Goal: Transaction & Acquisition: Purchase product/service

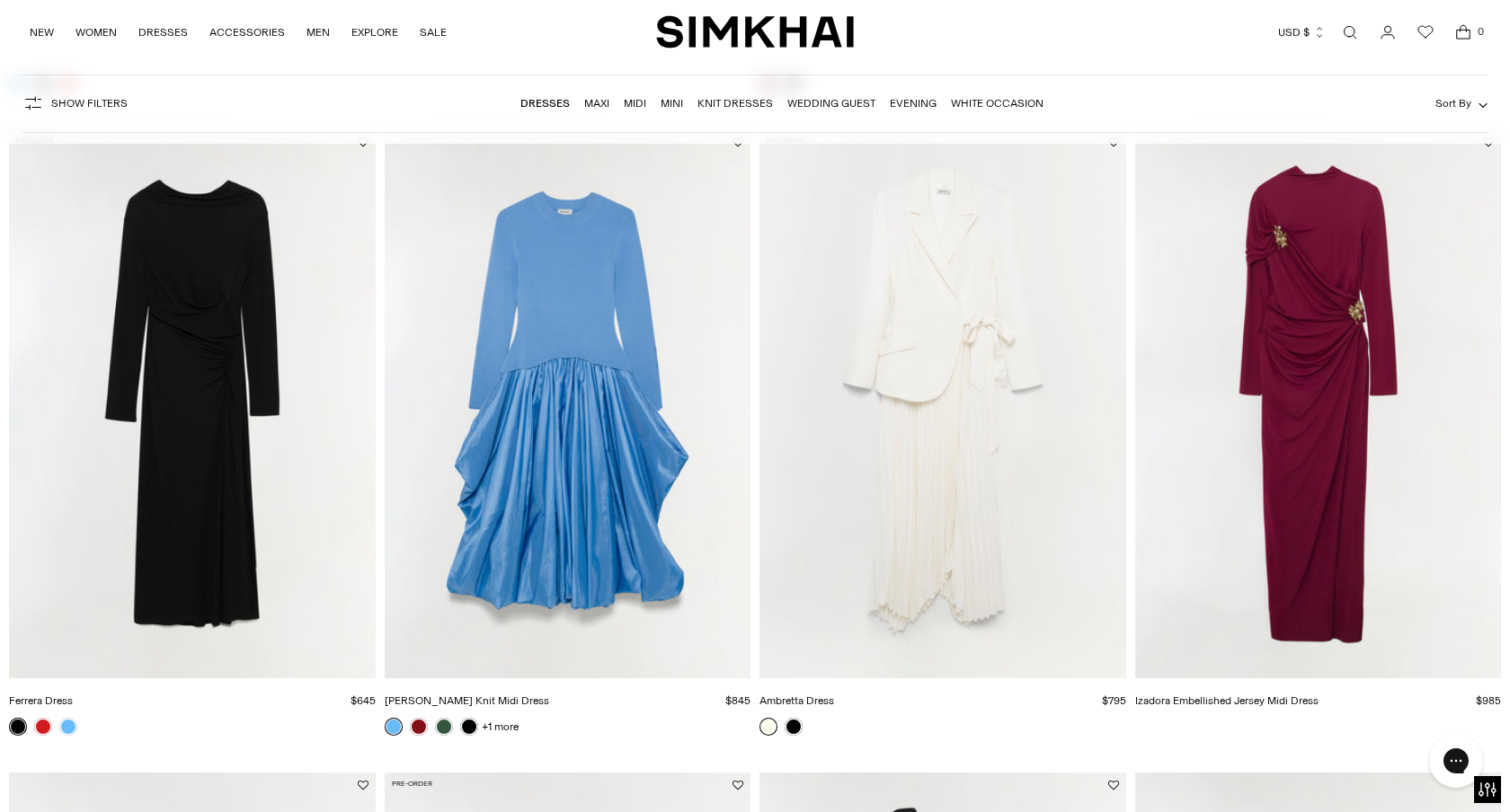
scroll to position [776, 0]
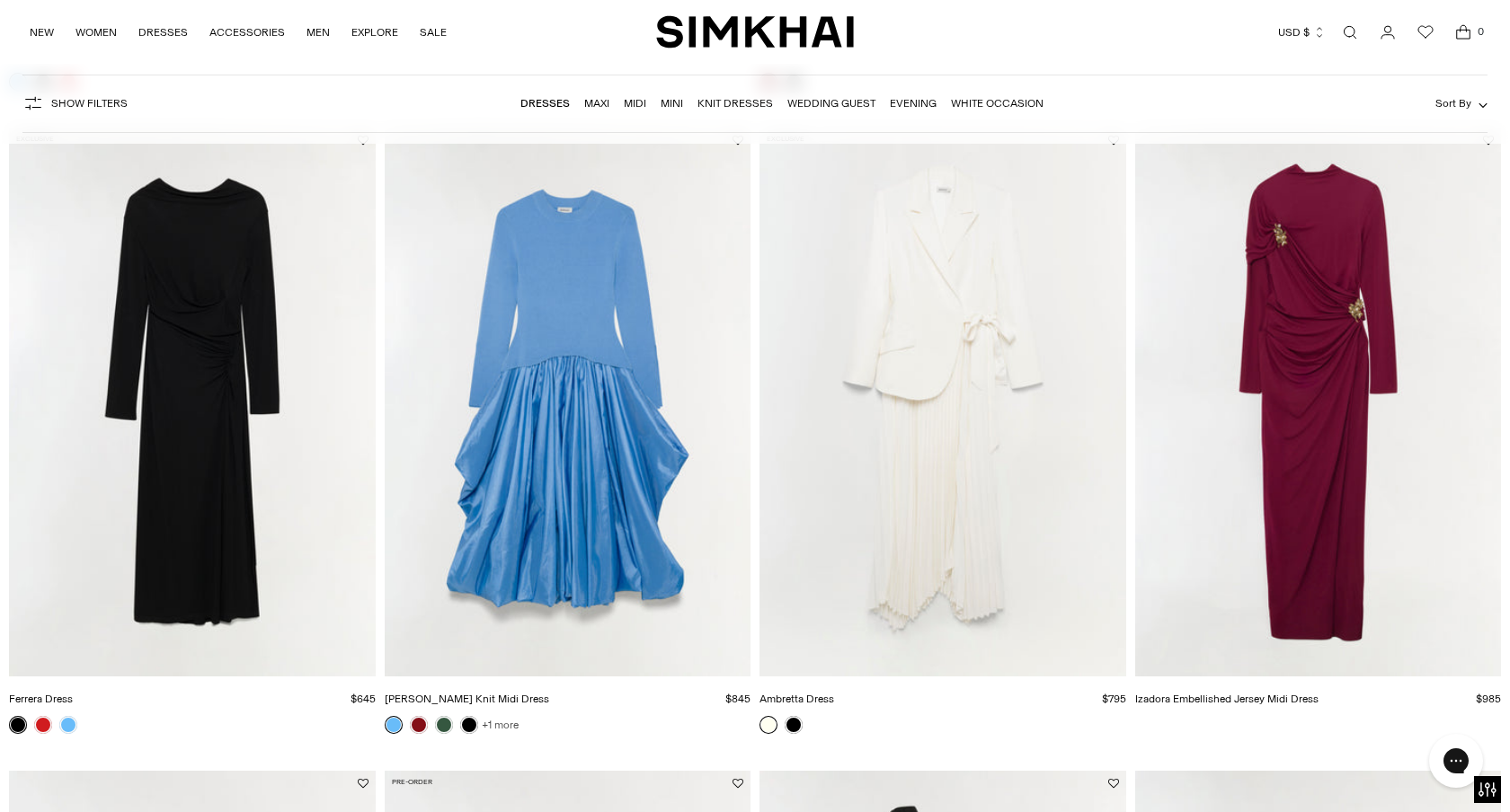
click at [510, 723] on link "+1 more" at bounding box center [499, 725] width 36 height 26
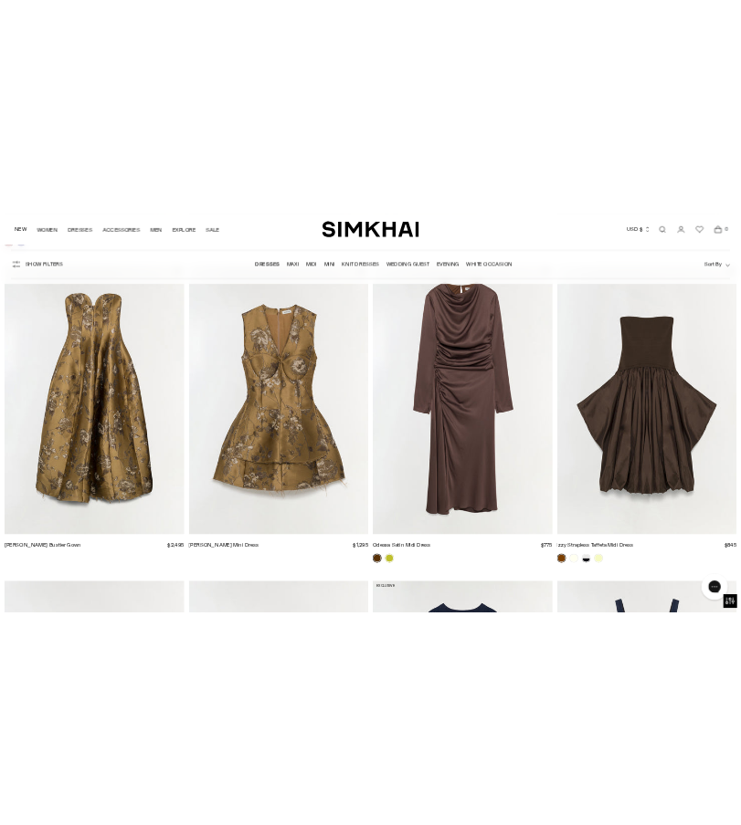
scroll to position [3405, 0]
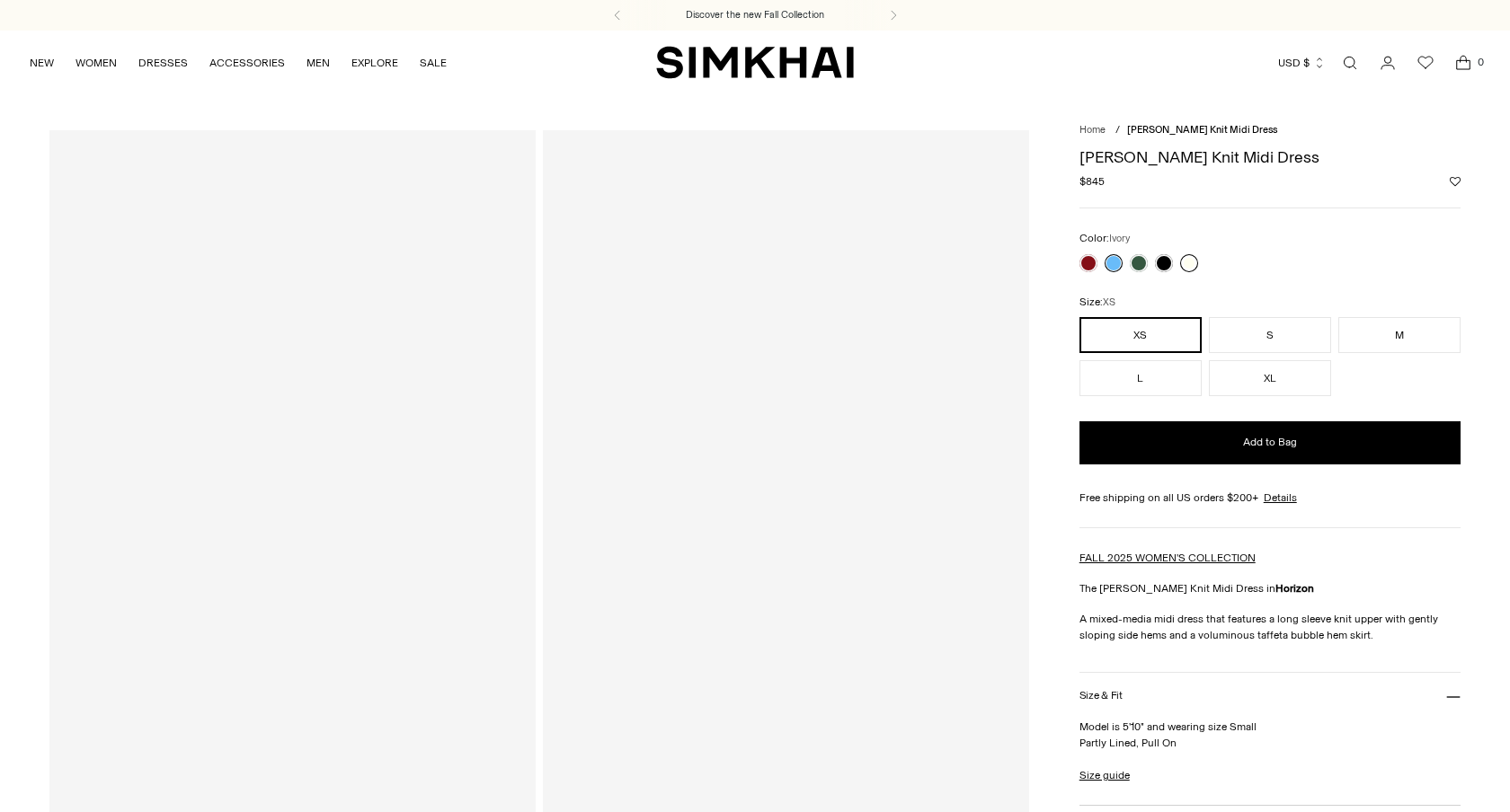
click at [1187, 255] on link at bounding box center [1189, 263] width 18 height 18
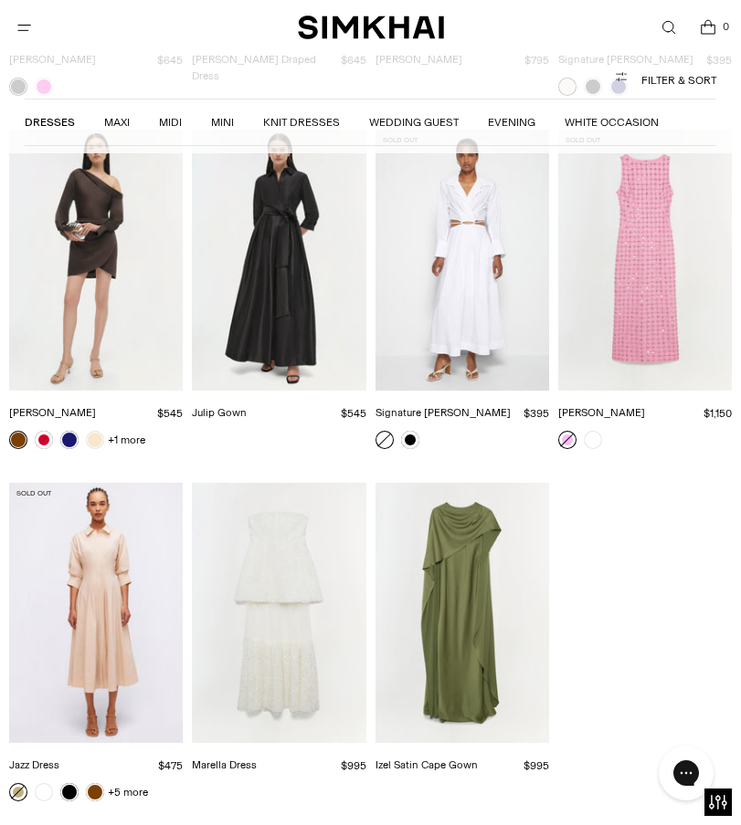
scroll to position [15353, 0]
click at [619, 122] on link "White Occasion" at bounding box center [611, 122] width 94 height 13
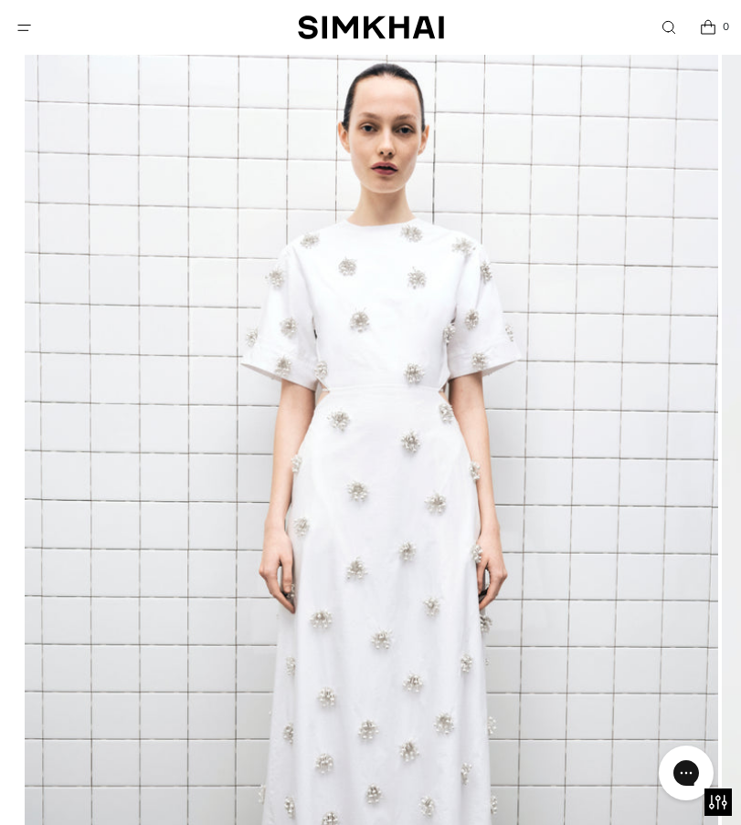
scroll to position [183, 0]
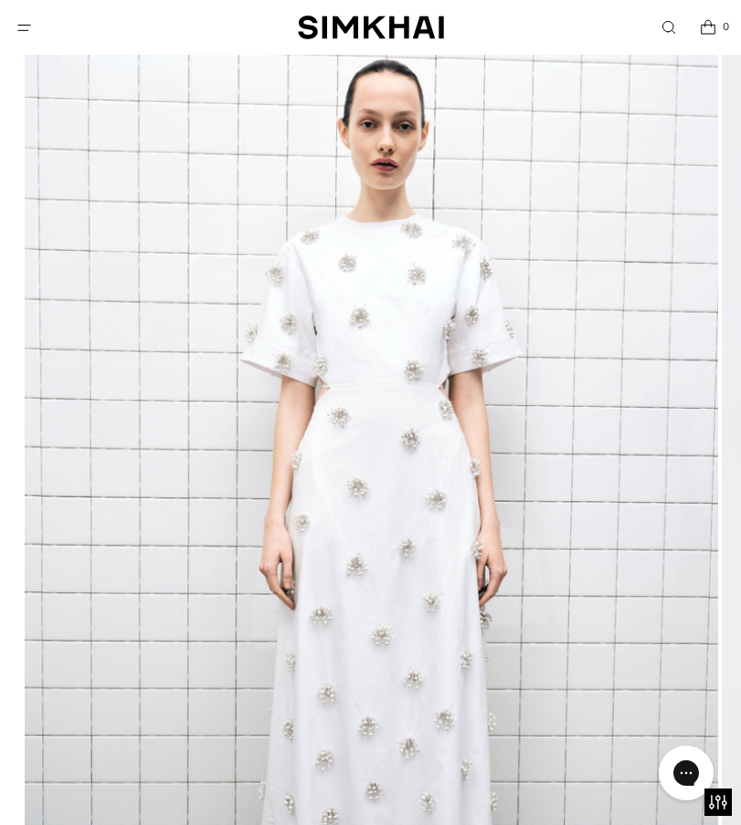
click at [415, 522] on img at bounding box center [371, 538] width 693 height 1040
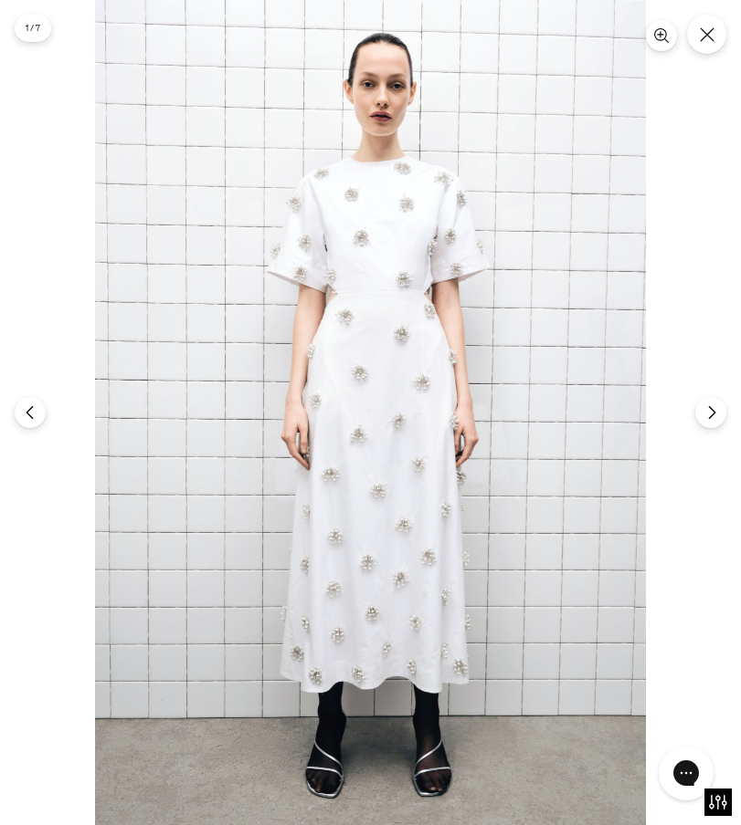
click at [415, 522] on img at bounding box center [370, 412] width 551 height 825
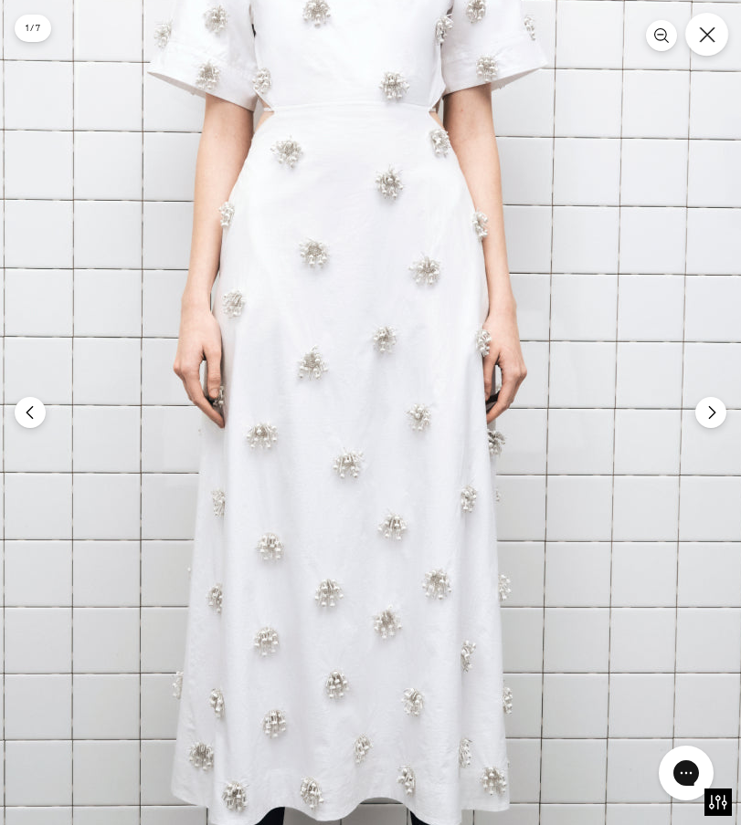
click at [710, 45] on button "Close" at bounding box center [706, 34] width 43 height 43
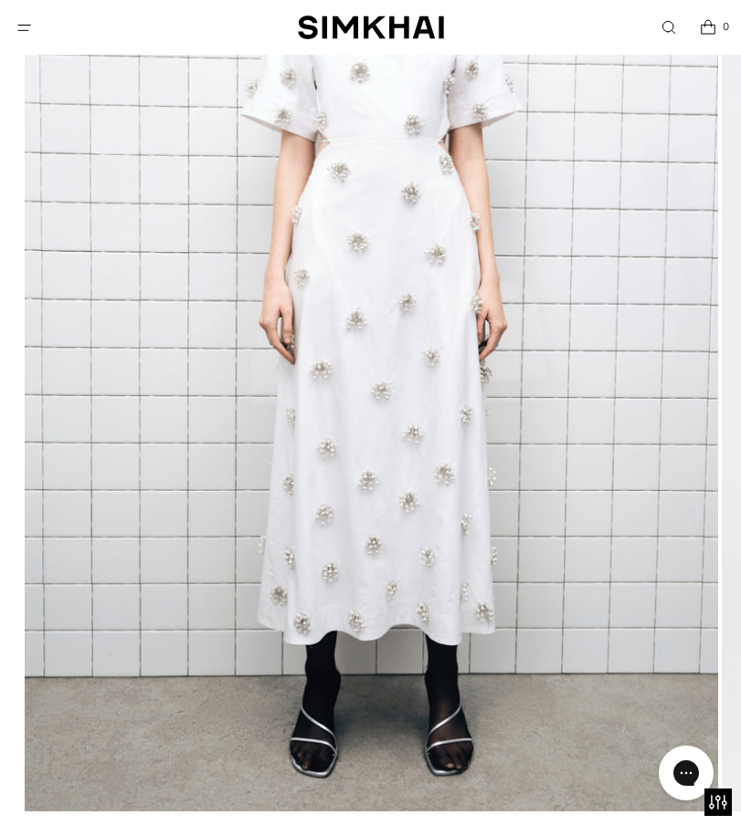
scroll to position [278, 0]
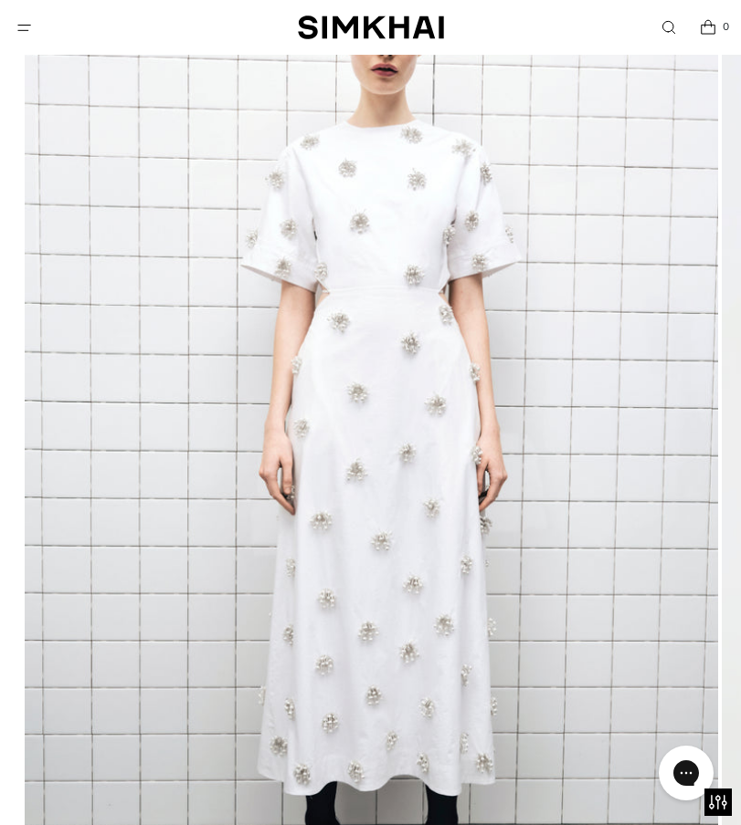
click at [685, 352] on img at bounding box center [371, 443] width 693 height 1040
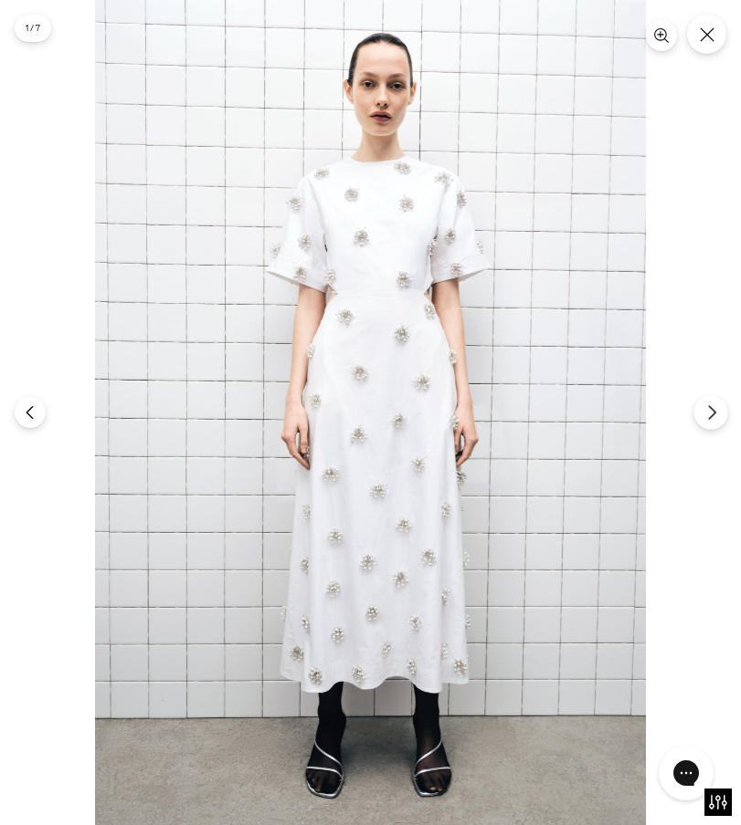
click at [718, 415] on icon "Next" at bounding box center [711, 413] width 16 height 16
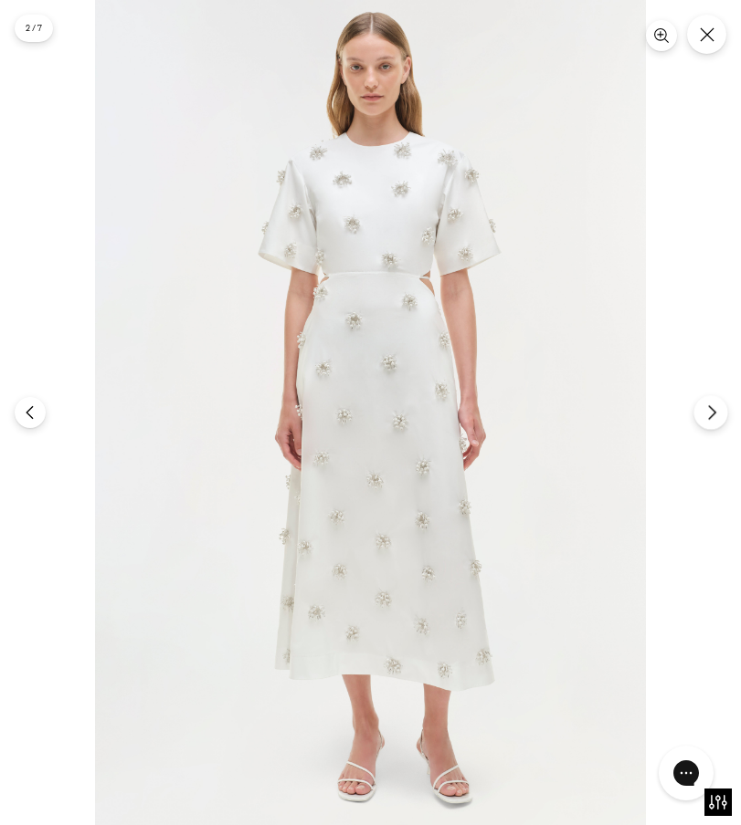
click at [718, 415] on icon "Next" at bounding box center [711, 413] width 16 height 16
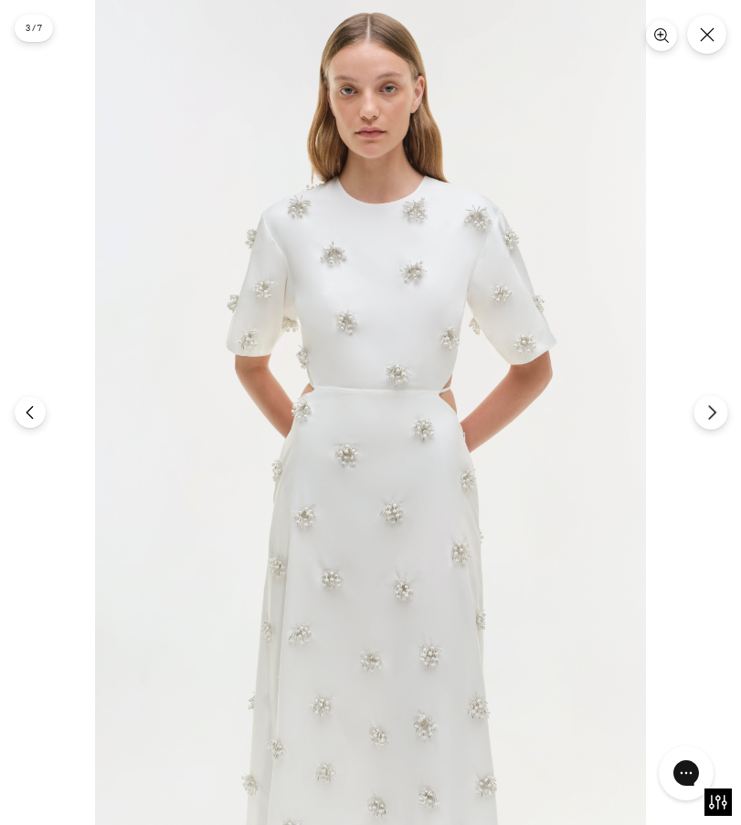
click at [718, 415] on icon "Next" at bounding box center [711, 413] width 16 height 16
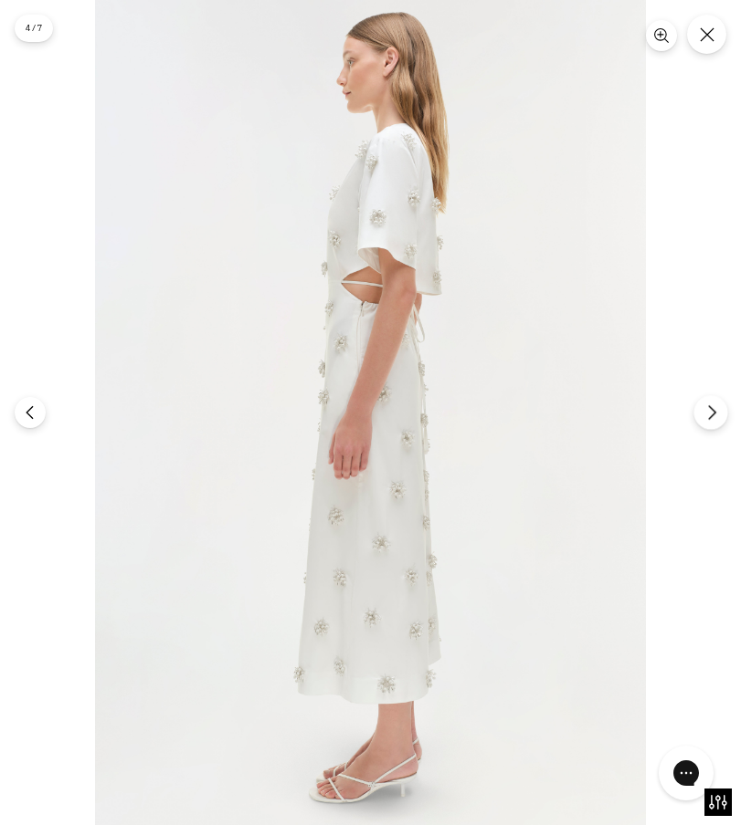
click at [718, 415] on icon "Next" at bounding box center [711, 413] width 16 height 16
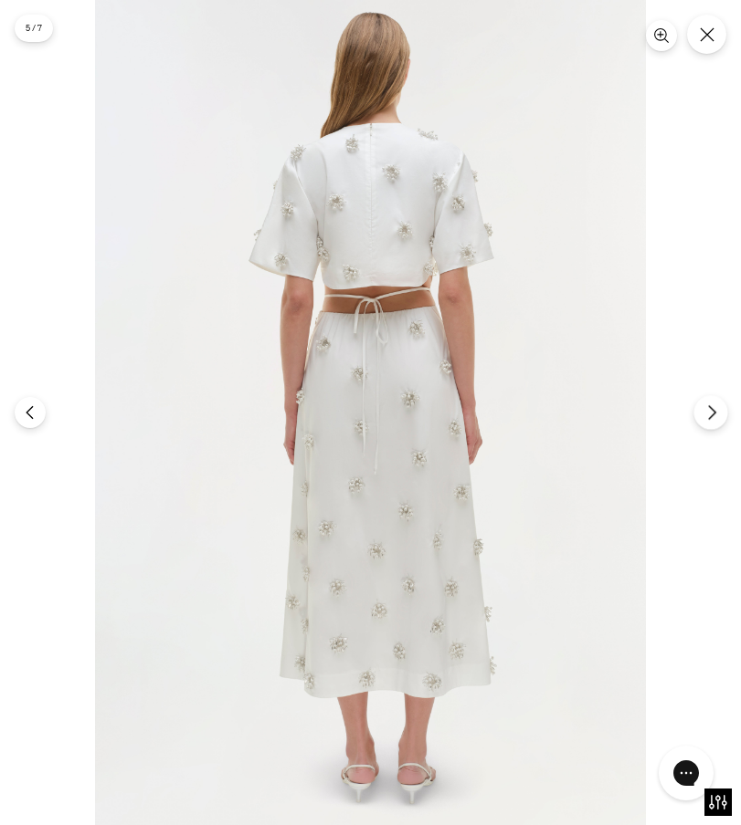
click at [718, 415] on icon "Next" at bounding box center [711, 413] width 16 height 16
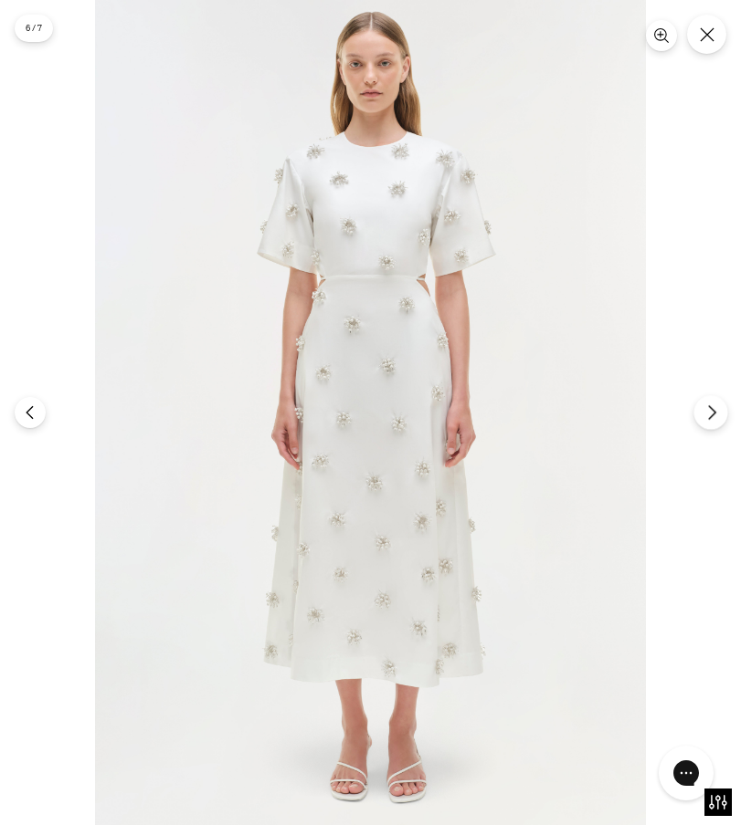
click at [718, 415] on icon "Next" at bounding box center [711, 413] width 16 height 16
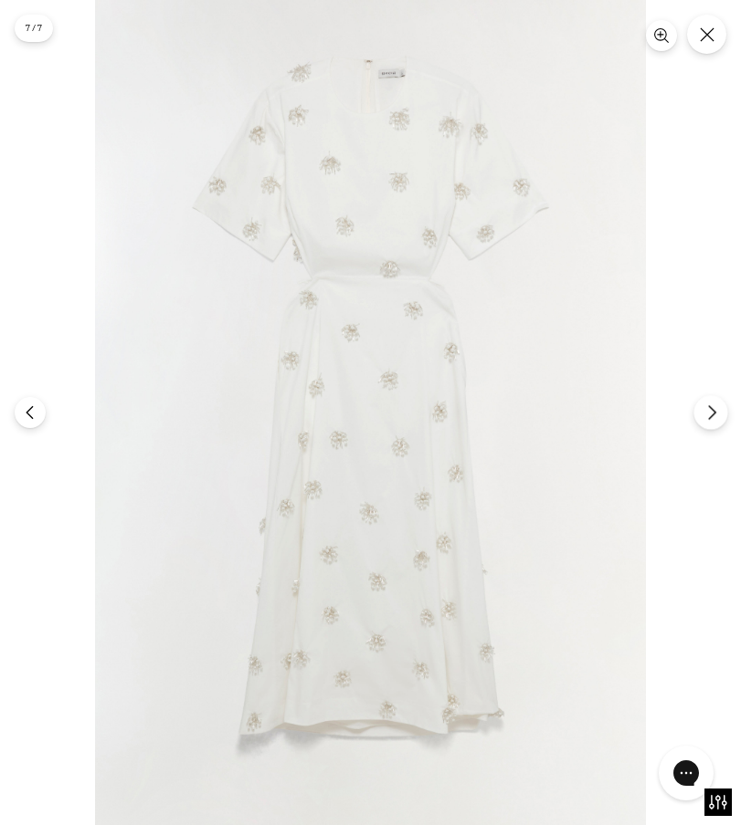
click at [718, 415] on icon "Next" at bounding box center [711, 413] width 16 height 16
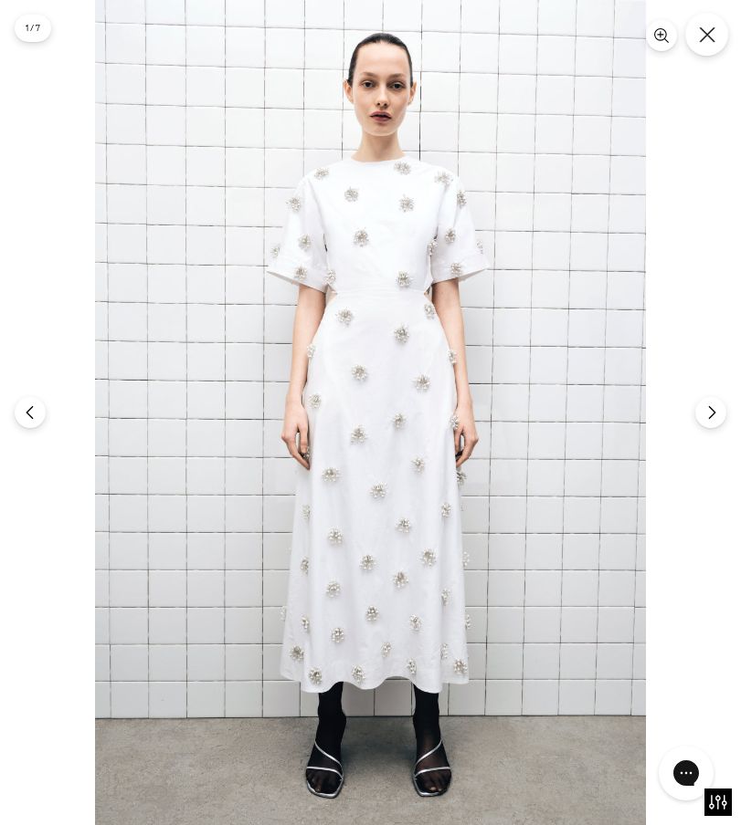
click at [720, 32] on button "Close" at bounding box center [706, 34] width 43 height 43
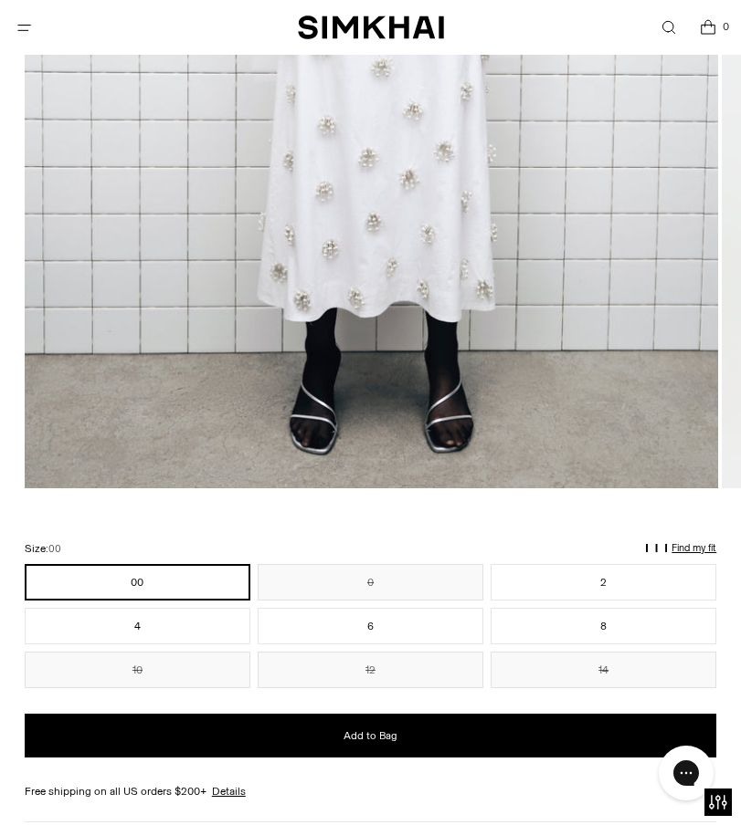
scroll to position [0, 0]
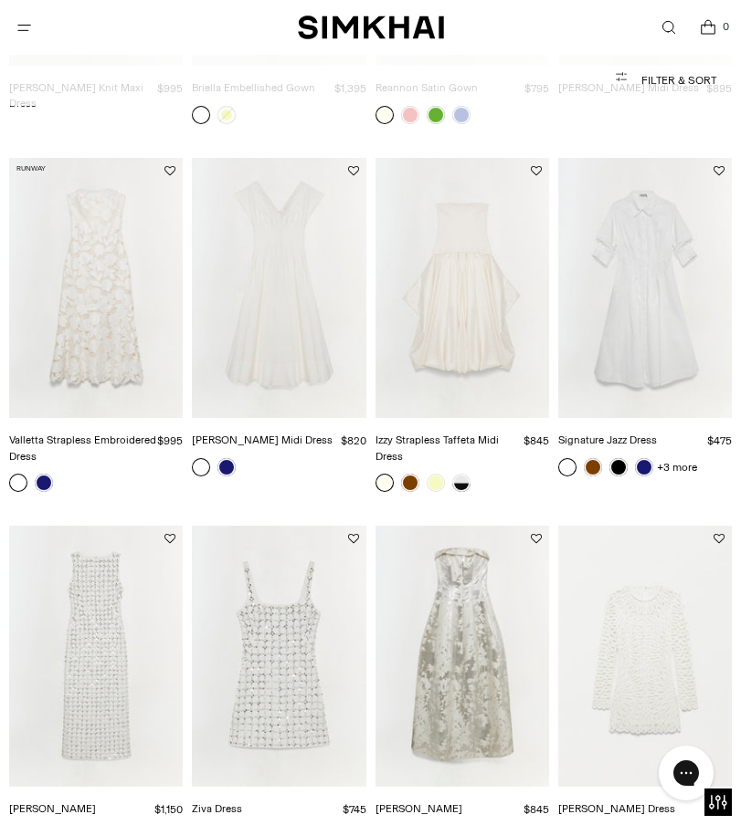
scroll to position [394, 0]
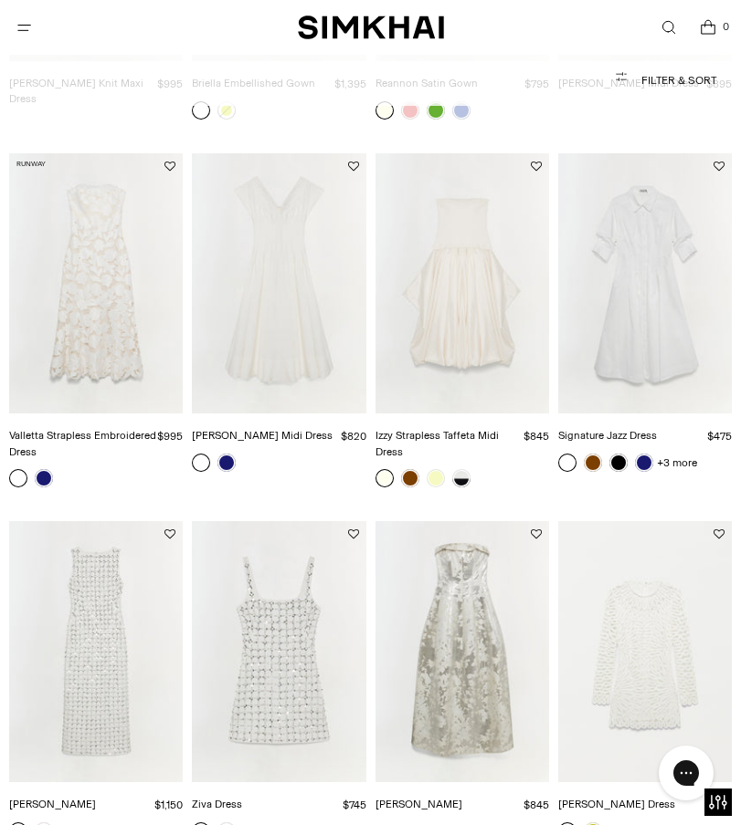
click at [0, 0] on img "Izzy Strapless Taffeta Midi Dress" at bounding box center [0, 0] width 0 height 0
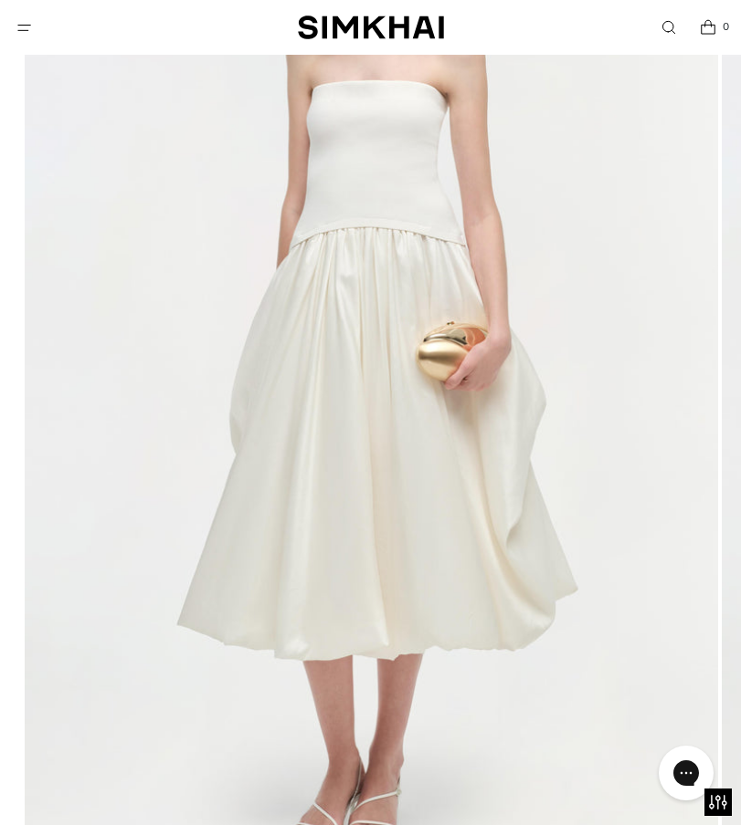
scroll to position [363, 0]
